Goal: Task Accomplishment & Management: Use online tool/utility

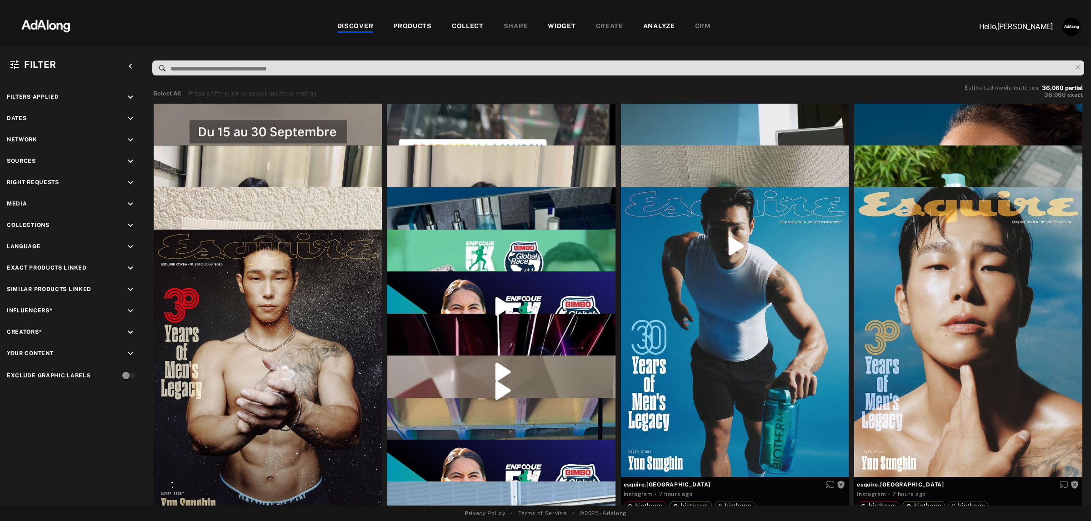
click at [414, 24] on div "PRODUCTS" at bounding box center [412, 26] width 39 height 11
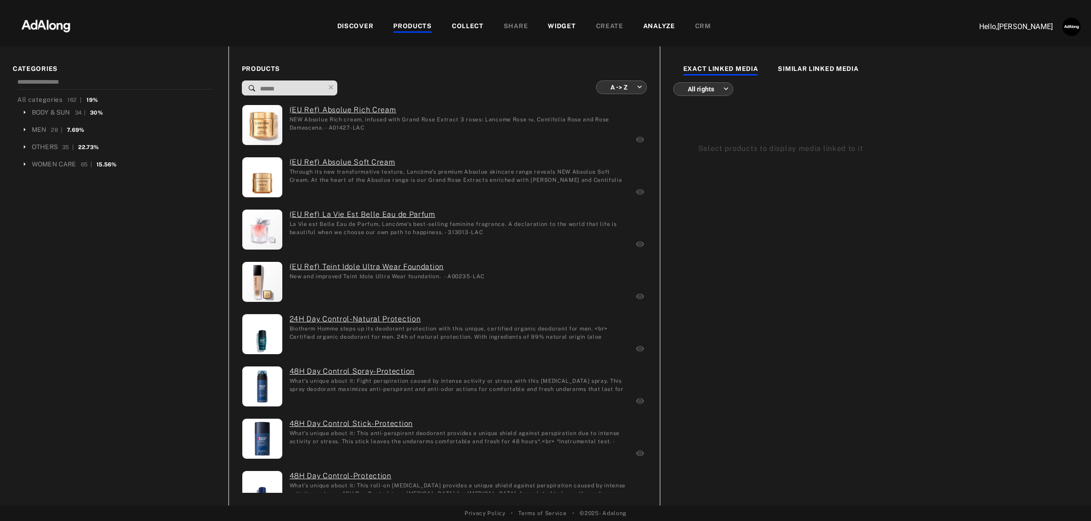
click at [462, 26] on div "COLLECT" at bounding box center [468, 26] width 32 height 11
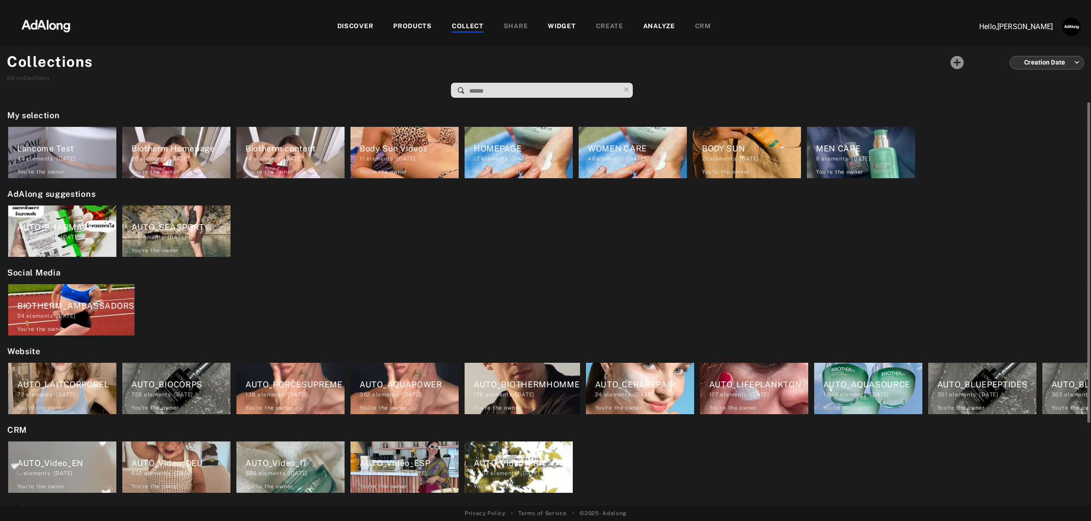
click at [42, 140] on div "Lancome Test 40 elements · [DATE] You're the owner delete" at bounding box center [62, 152] width 108 height 51
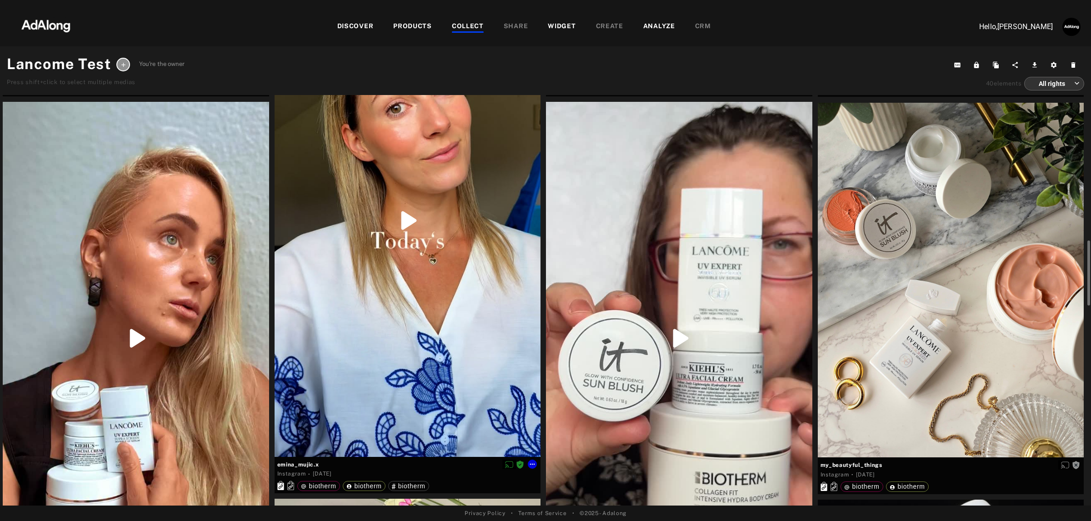
scroll to position [1137, 0]
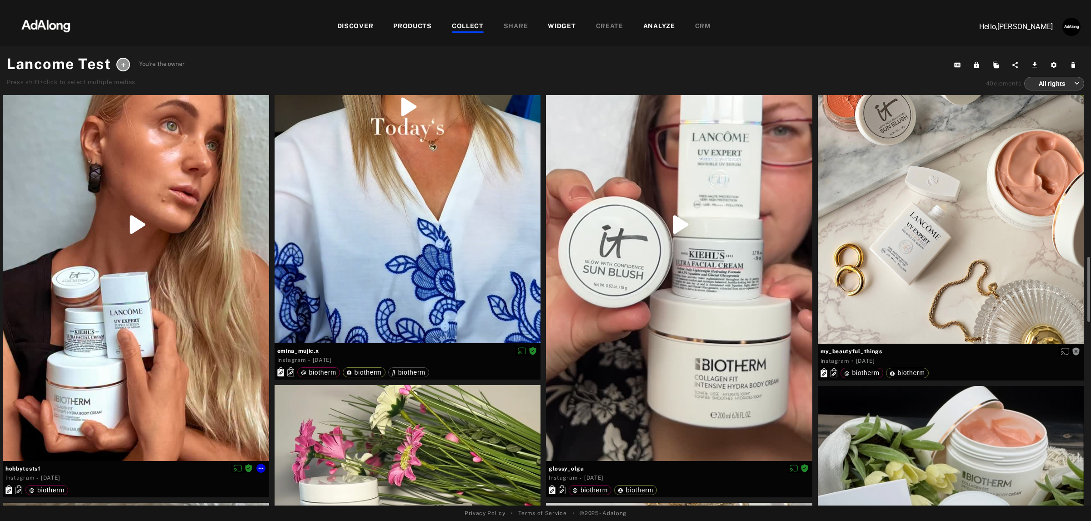
click at [139, 329] on div at bounding box center [136, 224] width 266 height 472
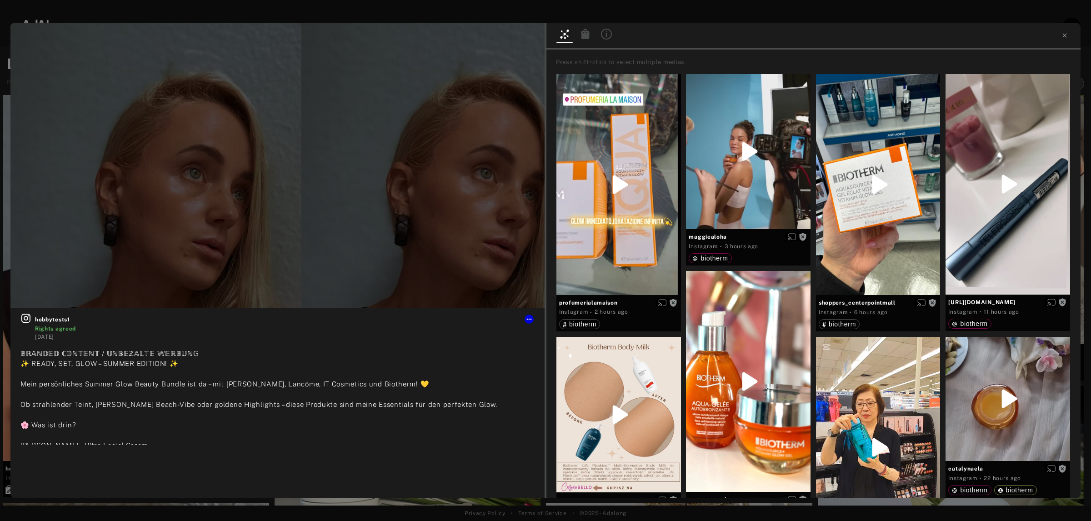
click at [585, 37] on icon at bounding box center [586, 34] width 8 height 10
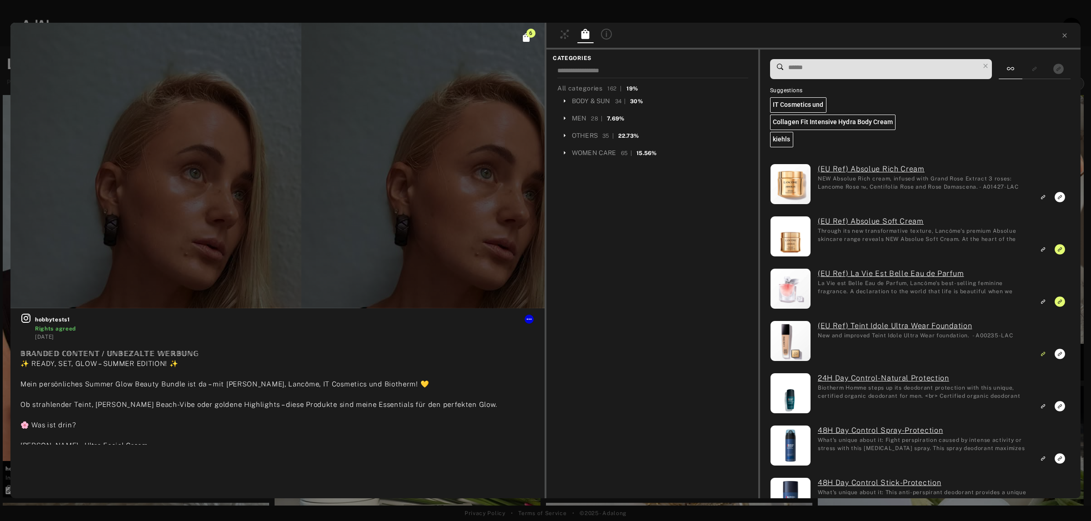
click at [878, 62] on input at bounding box center [884, 67] width 192 height 12
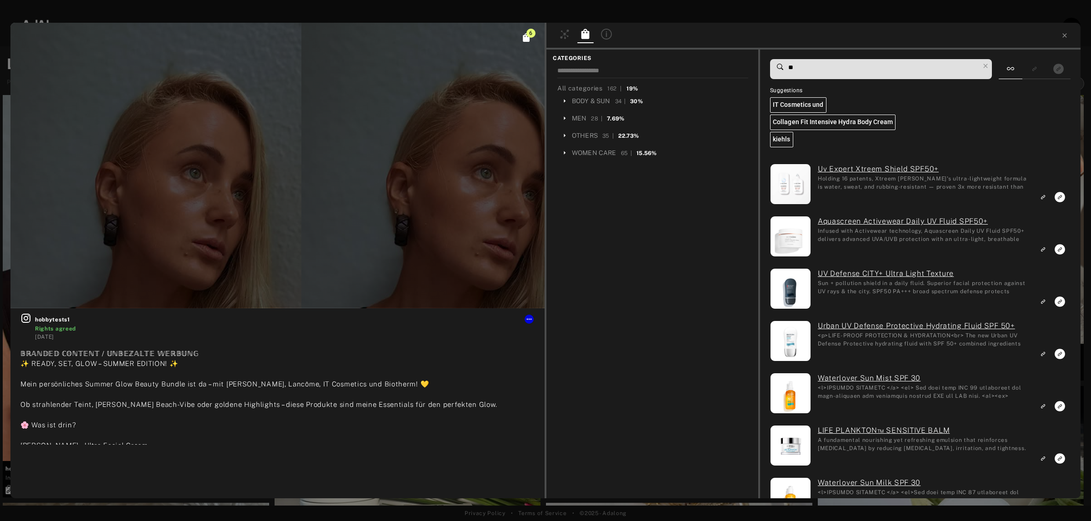
scroll to position [342, 0]
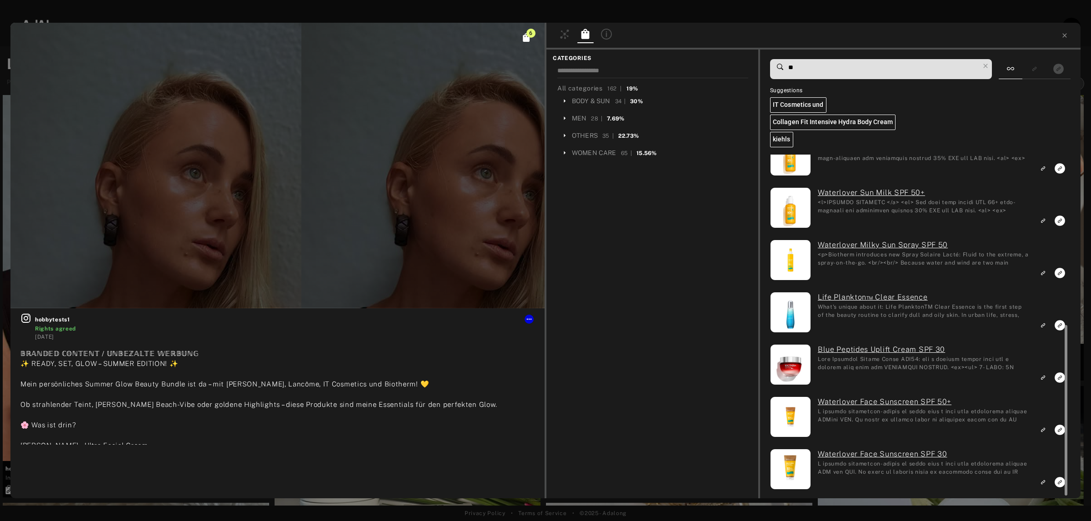
click at [1062, 198] on div at bounding box center [1065, 326] width 7 height 343
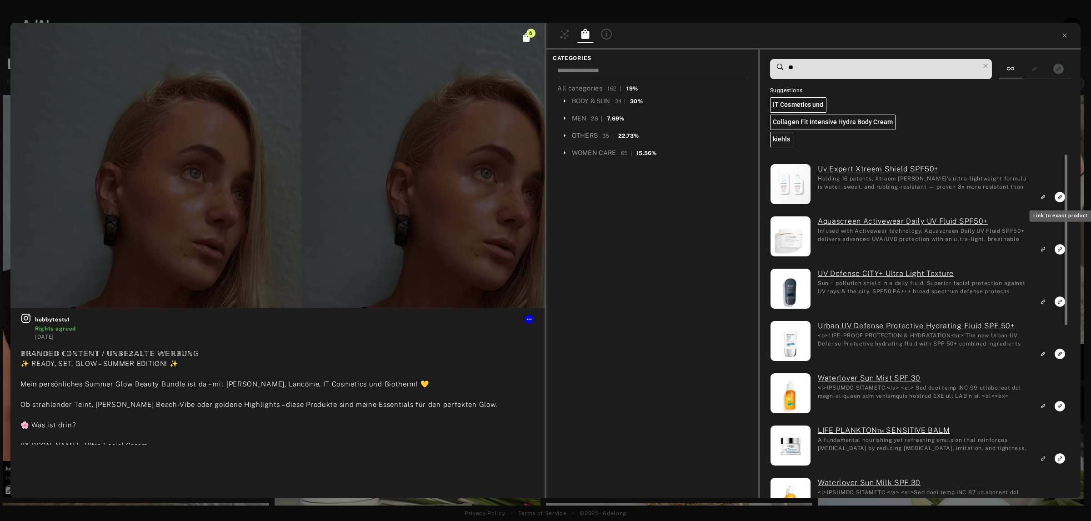
click at [1055, 200] on icon "Link to exact product" at bounding box center [1060, 197] width 10 height 10
click at [824, 63] on input "**" at bounding box center [884, 67] width 192 height 12
click at [1059, 197] on icon "Unlink to exact product" at bounding box center [1060, 197] width 10 height 10
click at [1043, 200] on icon "Link to similar product" at bounding box center [1043, 196] width 6 height 5
click at [799, 70] on input "**" at bounding box center [884, 67] width 192 height 12
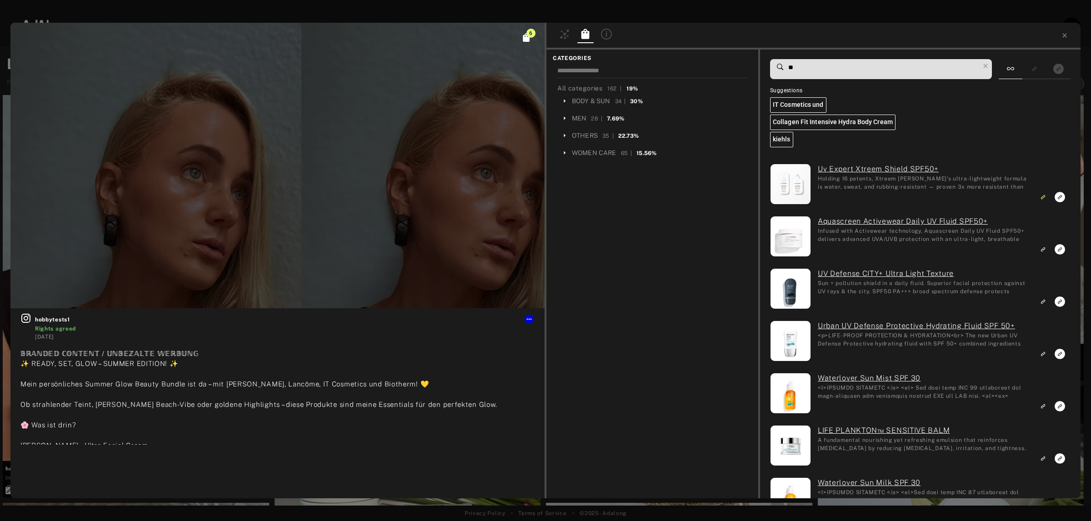
type input "*"
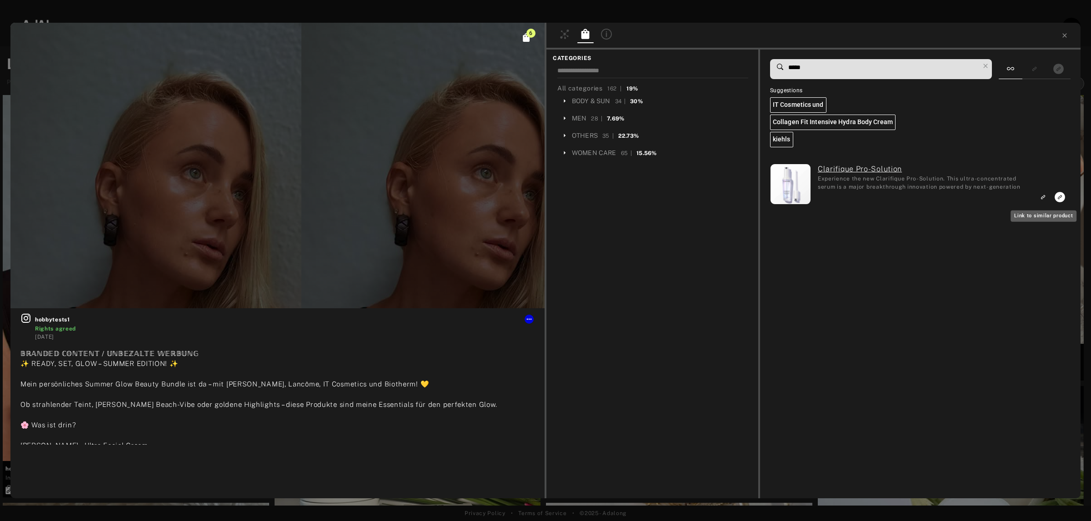
click at [1043, 195] on icon "Link to similar product" at bounding box center [1043, 196] width 11 height 11
click at [806, 67] on input "*****" at bounding box center [884, 67] width 192 height 12
click at [1044, 196] on icon "Link to similar product" at bounding box center [1044, 196] width 3 height 3
click at [823, 61] on input "*****" at bounding box center [884, 67] width 192 height 12
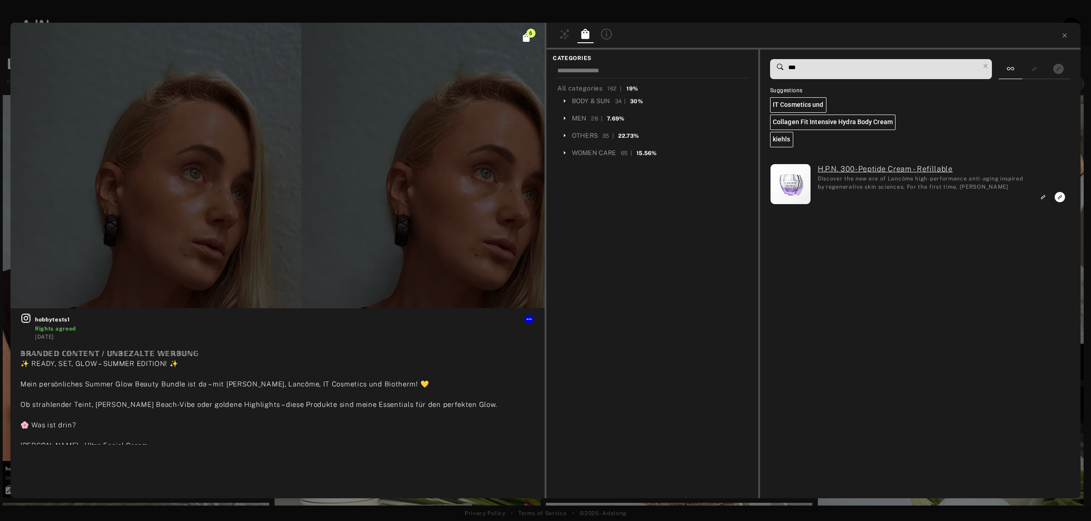
type input "***"
click at [1044, 200] on icon "Link to similar product" at bounding box center [1043, 196] width 6 height 5
click at [1064, 30] on div at bounding box center [814, 36] width 534 height 27
click at [1066, 39] on icon at bounding box center [1064, 35] width 7 height 7
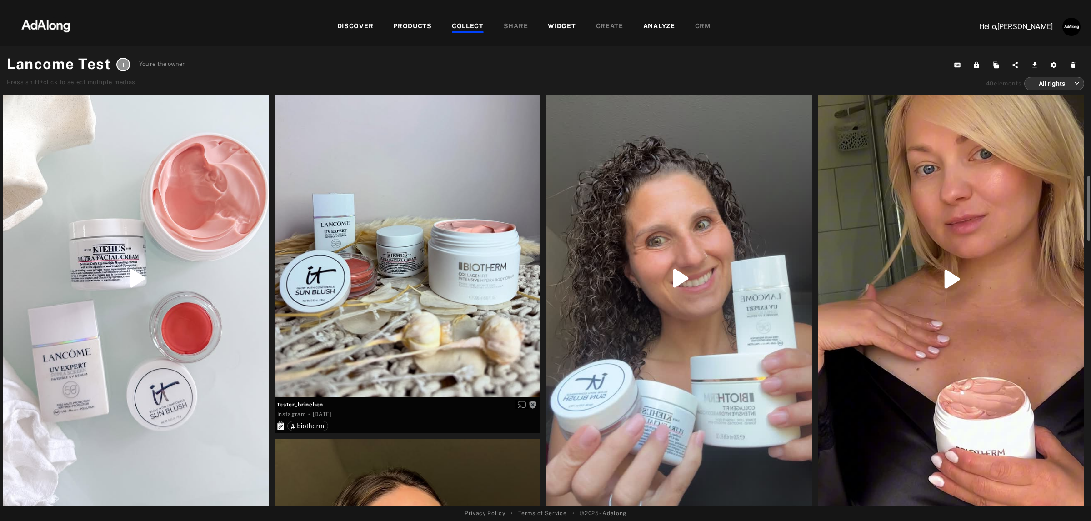
scroll to position [909, 0]
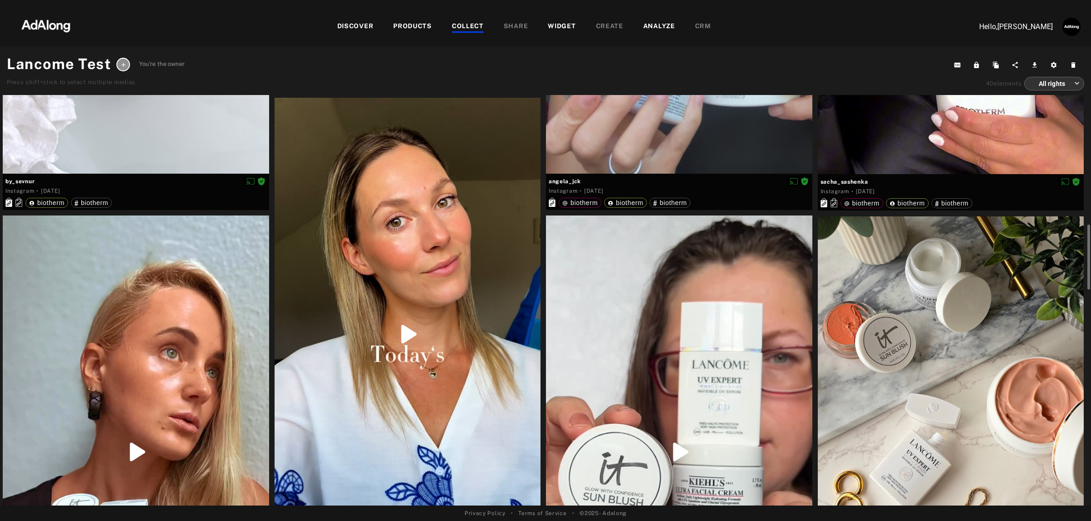
click at [121, 315] on div at bounding box center [136, 452] width 266 height 472
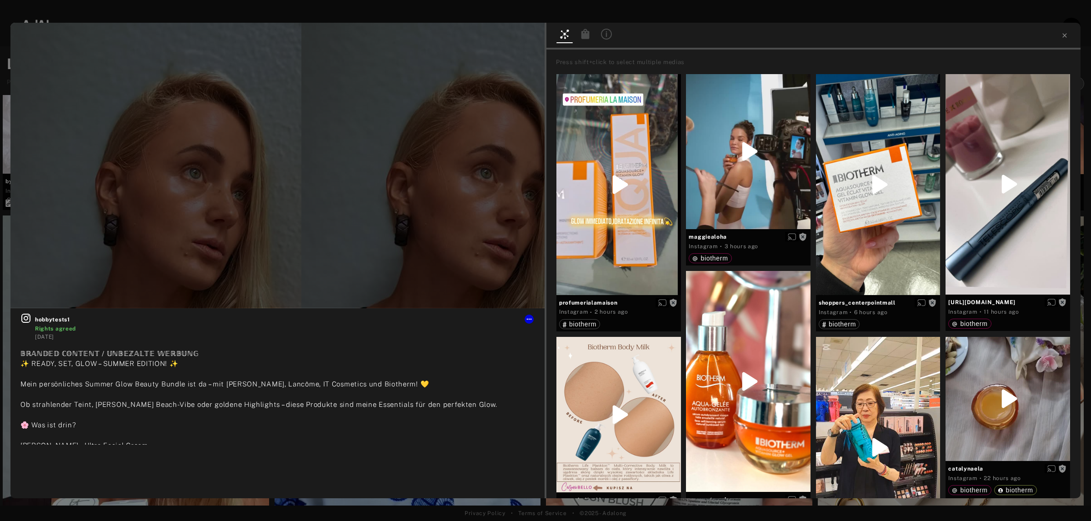
click at [585, 30] on icon at bounding box center [585, 34] width 11 height 11
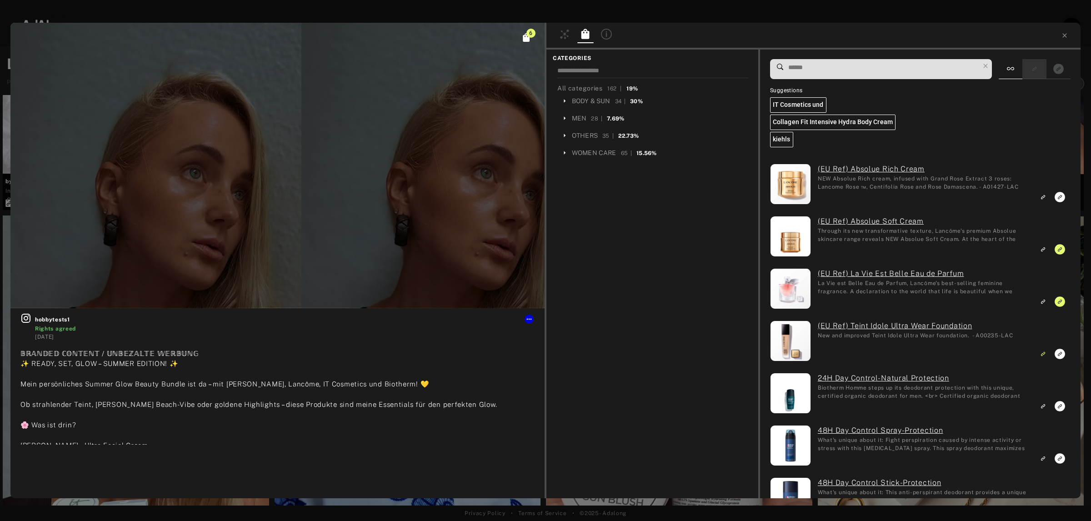
click at [1031, 75] on div at bounding box center [1035, 69] width 24 height 20
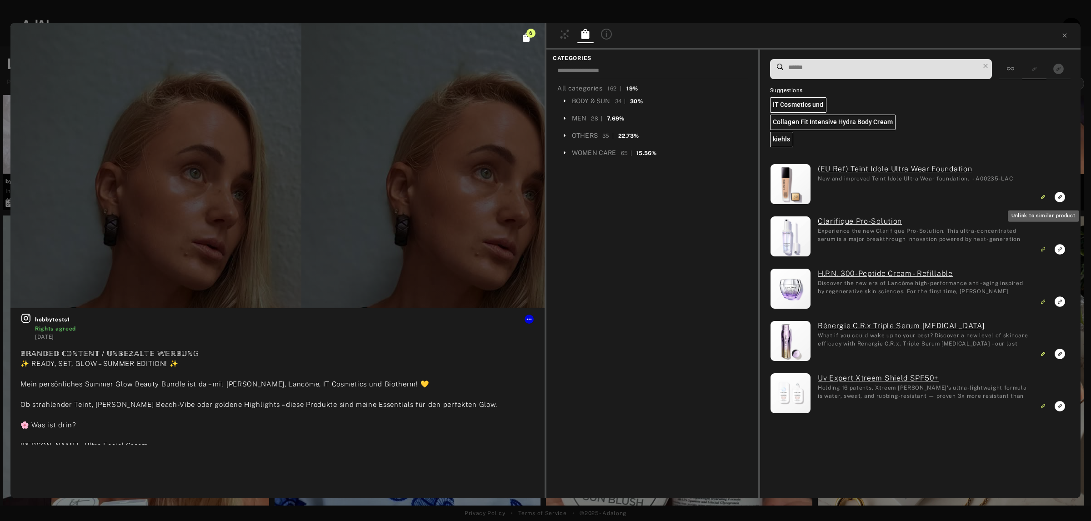
click at [1040, 197] on icon "Unlink to similar product" at bounding box center [1043, 196] width 6 height 5
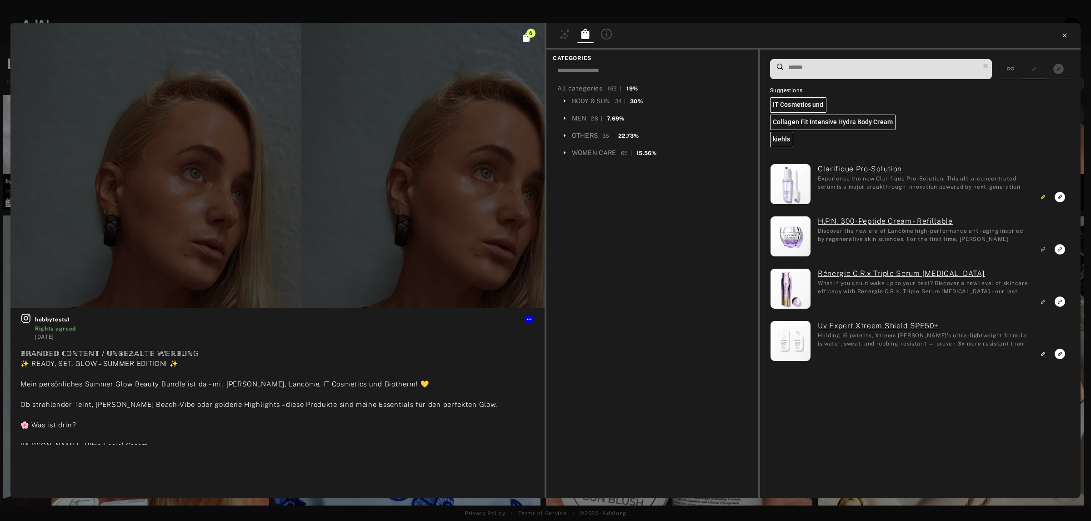
click at [1064, 36] on icon at bounding box center [1065, 35] width 4 height 4
